Goal: Information Seeking & Learning: Check status

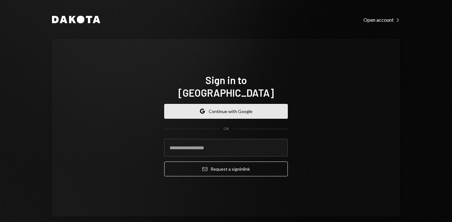
click at [215, 110] on button "Google Continue with Google" at bounding box center [226, 111] width 124 height 15
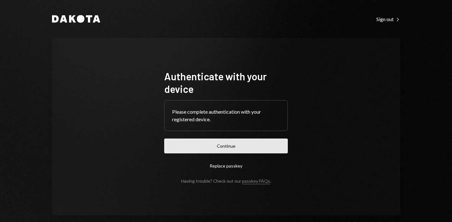
click at [211, 148] on button "Continue" at bounding box center [226, 146] width 124 height 15
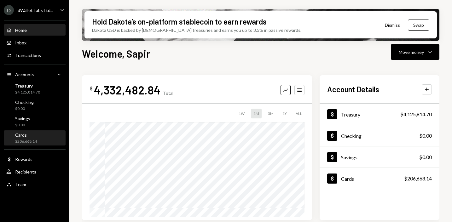
click at [38, 138] on div "Cards $206,668.14" at bounding box center [34, 138] width 57 height 12
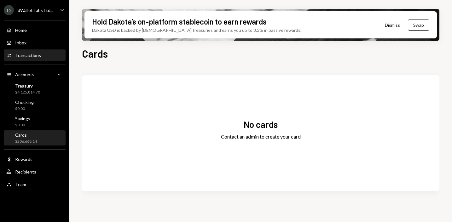
click at [20, 52] on div "Activities Transactions" at bounding box center [34, 55] width 57 height 11
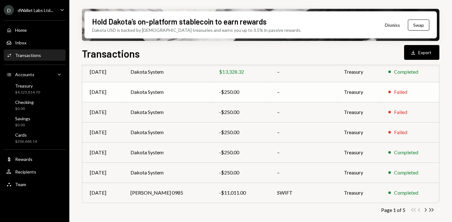
scroll to position [137, 0]
click at [38, 135] on div "Cards $206,668.14" at bounding box center [34, 138] width 57 height 12
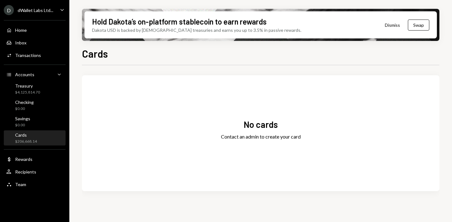
click at [250, 132] on div "No cards Contact an admin to create your card" at bounding box center [260, 133] width 357 height 101
click at [252, 123] on div "No cards" at bounding box center [261, 125] width 34 height 12
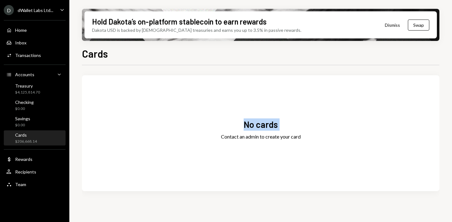
click at [252, 123] on div "No cards" at bounding box center [261, 125] width 34 height 12
click at [258, 132] on div "No cards Contact an admin to create your card" at bounding box center [260, 133] width 357 height 101
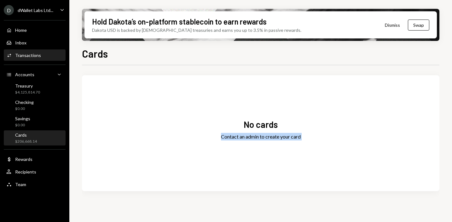
click at [32, 55] on div "Transactions" at bounding box center [28, 55] width 26 height 5
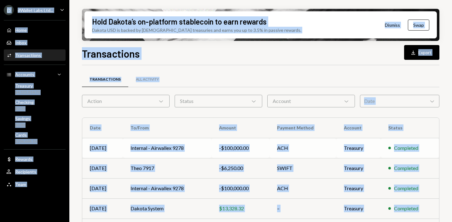
click at [161, 144] on td "Internal - Airwallex 9278" at bounding box center [167, 148] width 89 height 20
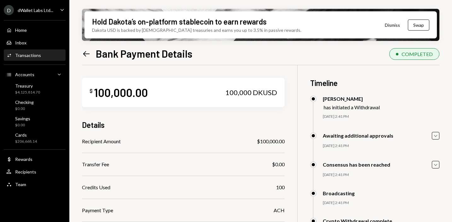
click at [84, 52] on icon "Left Arrow" at bounding box center [86, 53] width 9 height 9
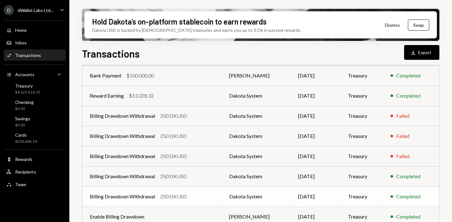
scroll to position [110, 0]
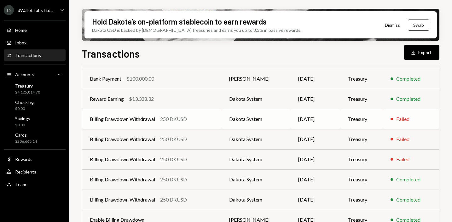
click at [136, 124] on td "Billing Drawdown Withdrawal 250 DKUSD" at bounding box center [151, 119] width 139 height 20
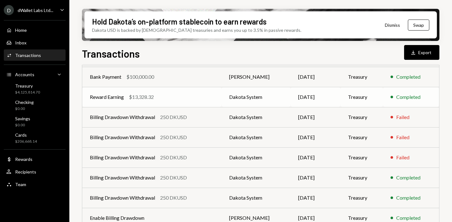
scroll to position [137, 0]
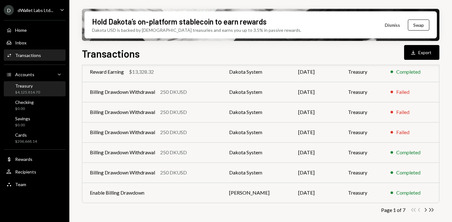
click at [19, 94] on div "$4,125,814.70" at bounding box center [27, 92] width 25 height 5
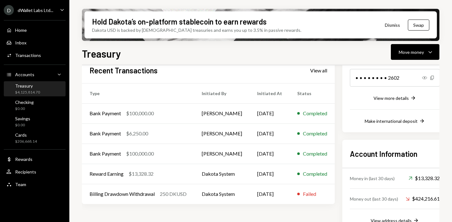
scroll to position [120, 0]
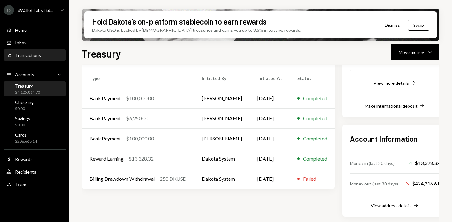
click at [32, 57] on div "Transactions" at bounding box center [28, 55] width 26 height 5
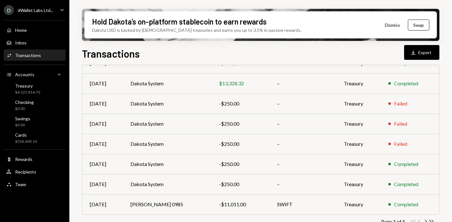
scroll to position [137, 0]
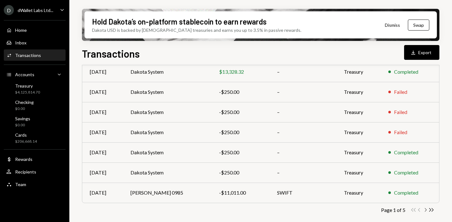
click at [426, 211] on icon "Chevron Right" at bounding box center [425, 210] width 6 height 6
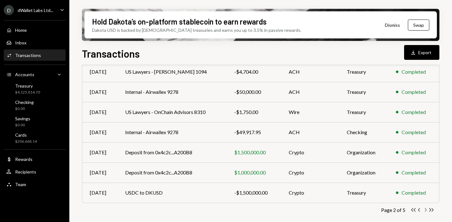
click at [426, 211] on icon "Chevron Right" at bounding box center [425, 210] width 6 height 6
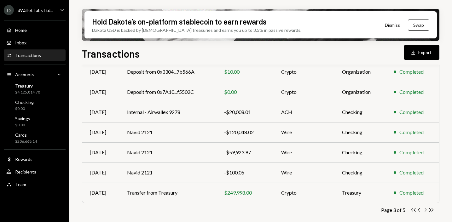
click at [426, 210] on icon "button" at bounding box center [426, 209] width 2 height 3
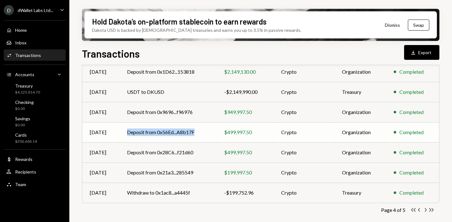
drag, startPoint x: 177, startPoint y: 139, endPoint x: 102, endPoint y: 139, distance: 75.0
click at [102, 139] on tr "Apr 25 Deposit from 0x56Ed...A8b17F $499,997.50 Crypto Organization Completed" at bounding box center [260, 132] width 357 height 20
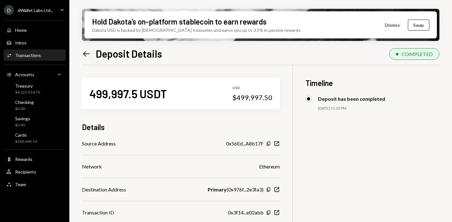
click at [89, 52] on icon "Left Arrow" at bounding box center [86, 53] width 9 height 9
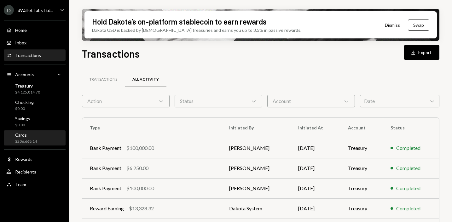
click at [30, 141] on div "$206,668.14" at bounding box center [26, 141] width 22 height 5
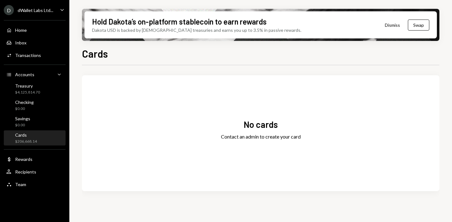
click at [393, 26] on button "Dismiss" at bounding box center [392, 25] width 31 height 15
